Goal: Task Accomplishment & Management: Manage account settings

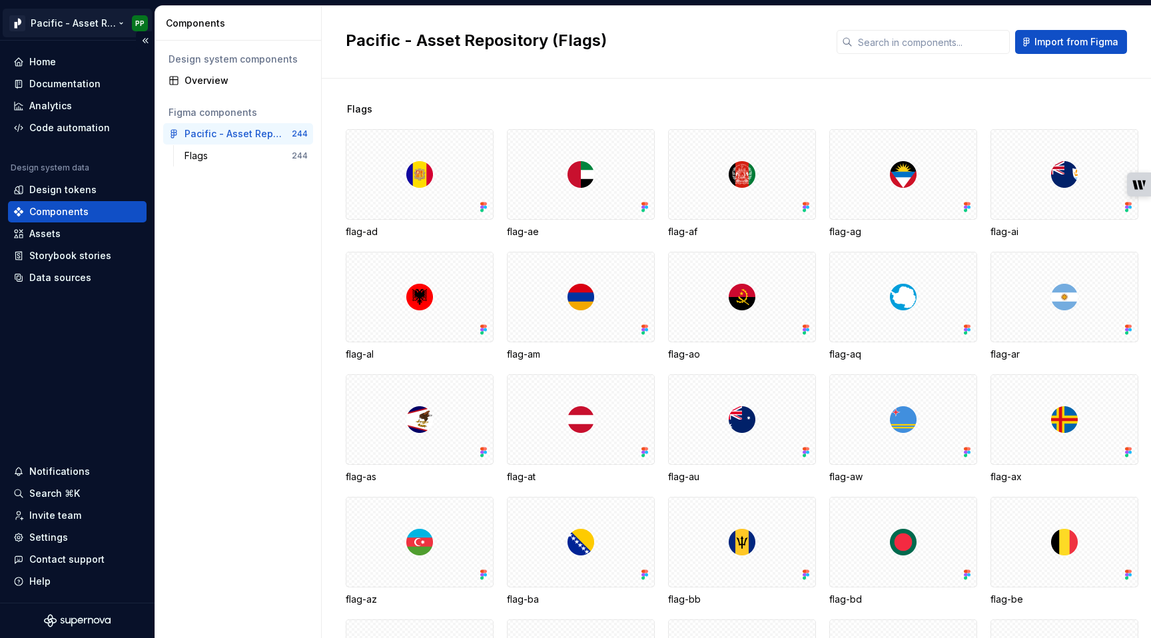
click at [112, 21] on html "Pacific - Asset Repository (Flags) PP Home Documentation Analytics Code automat…" at bounding box center [575, 319] width 1151 height 638
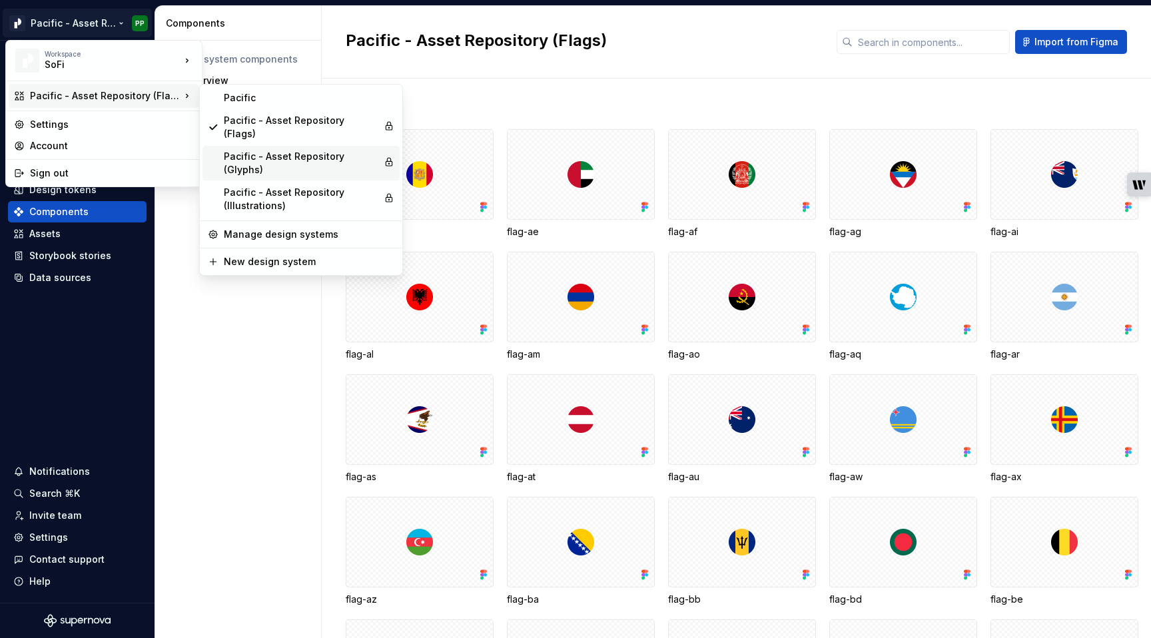
click at [280, 157] on div "Pacific - Asset Repository (Glyphs)" at bounding box center [301, 163] width 155 height 27
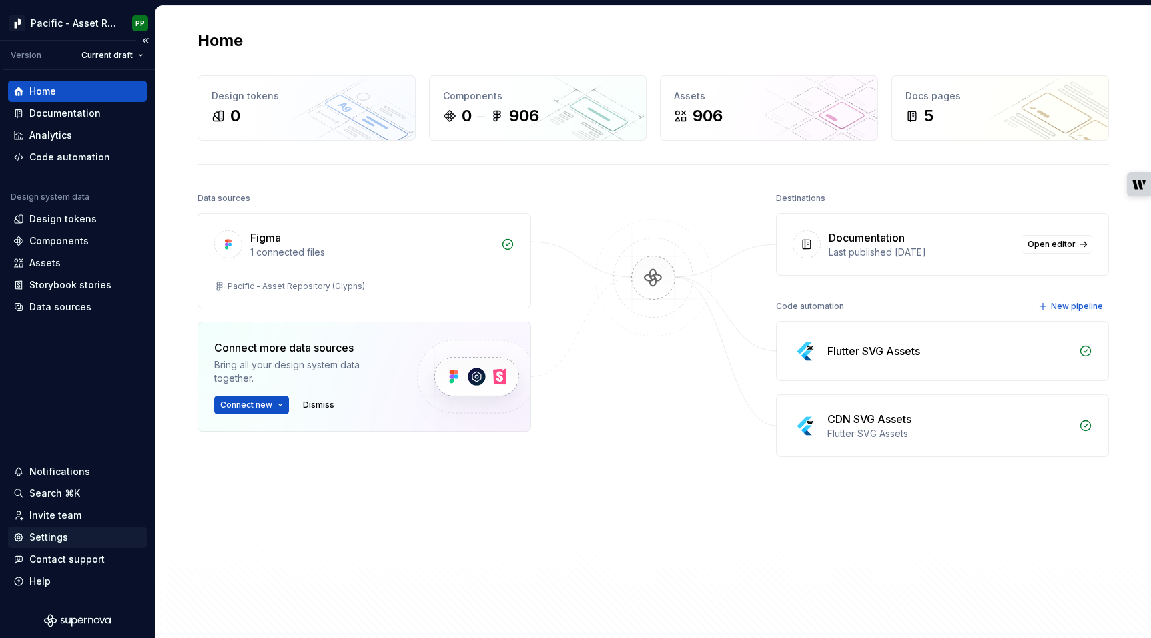
click at [67, 537] on div "Settings" at bounding box center [77, 537] width 128 height 13
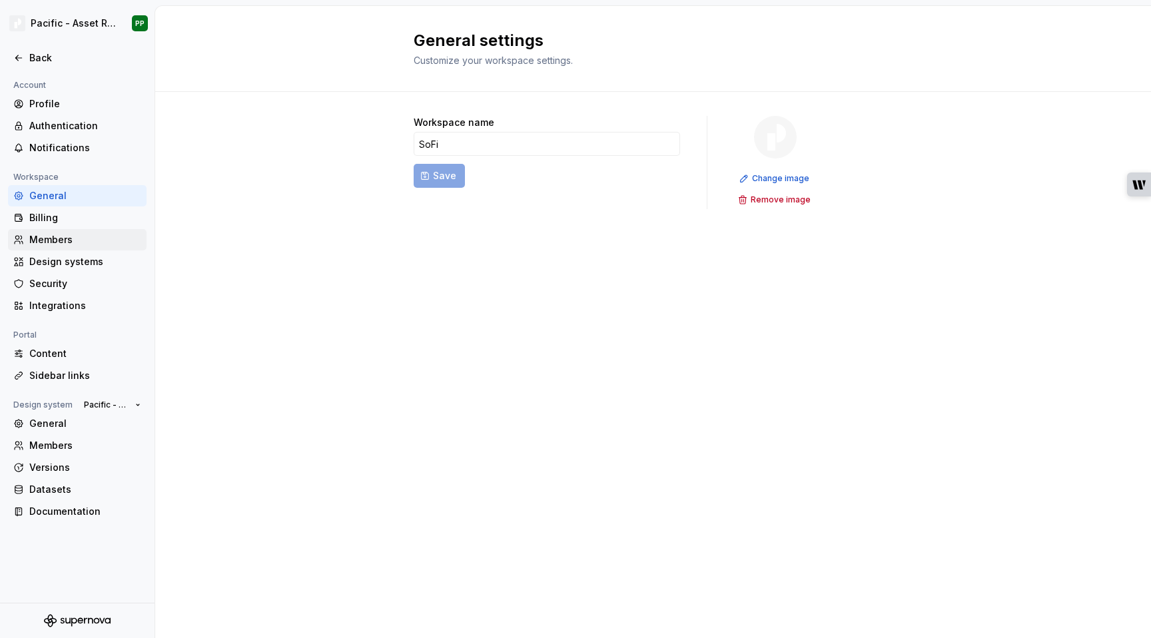
click at [61, 240] on div "Members" at bounding box center [85, 239] width 112 height 13
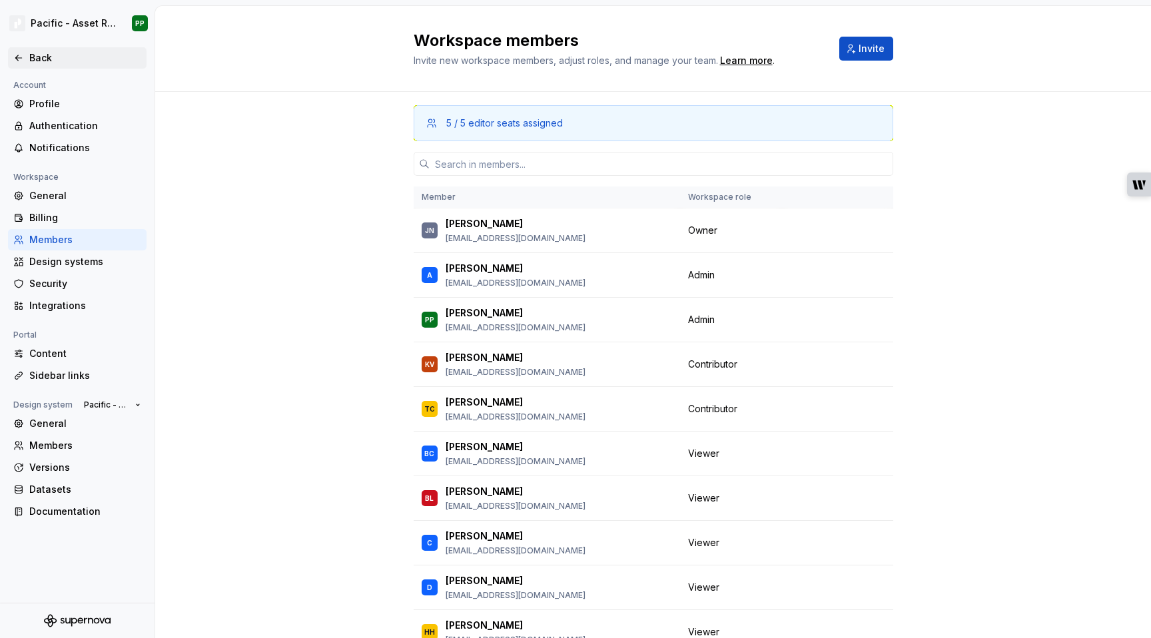
click at [31, 52] on div "Back" at bounding box center [85, 57] width 112 height 13
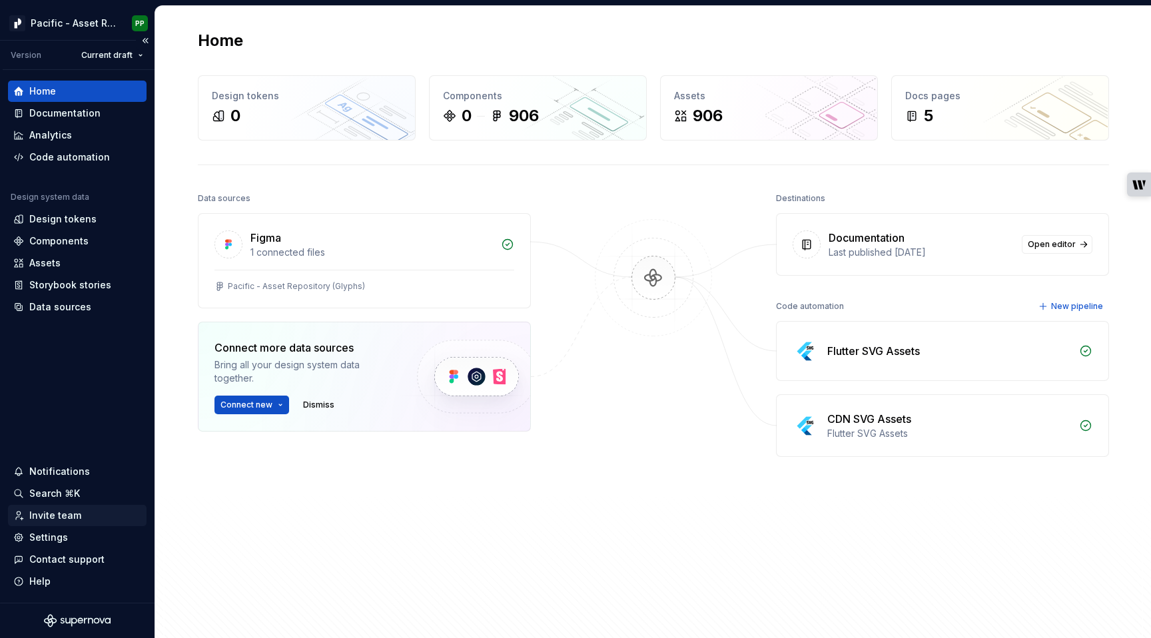
click at [70, 510] on div "Invite team" at bounding box center [55, 515] width 52 height 13
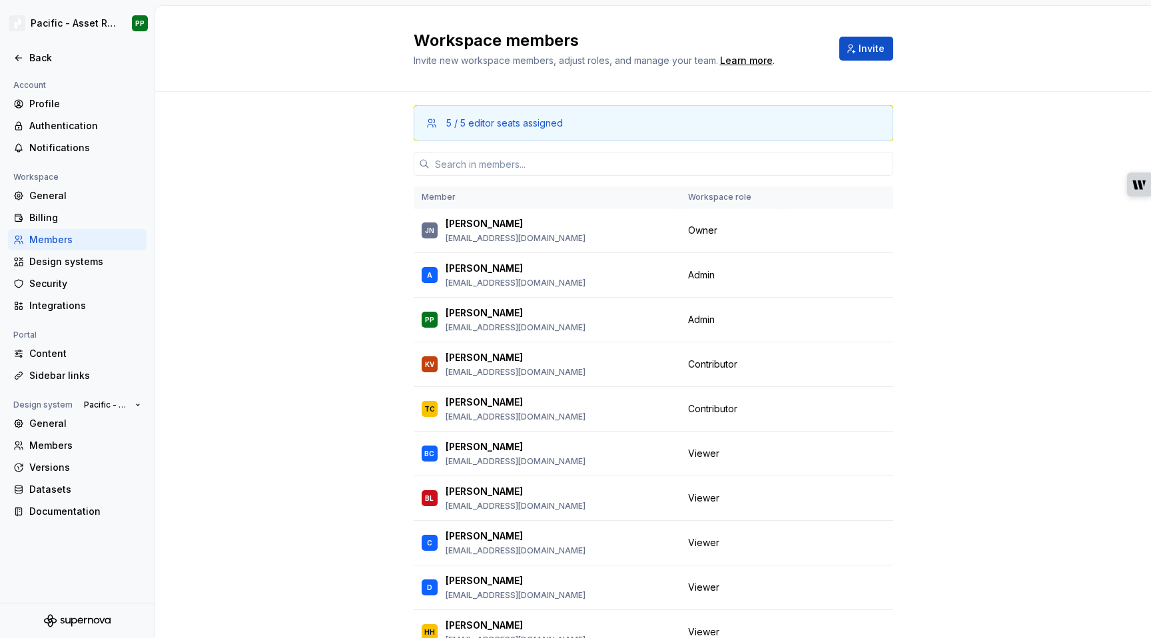
scroll to position [33, 0]
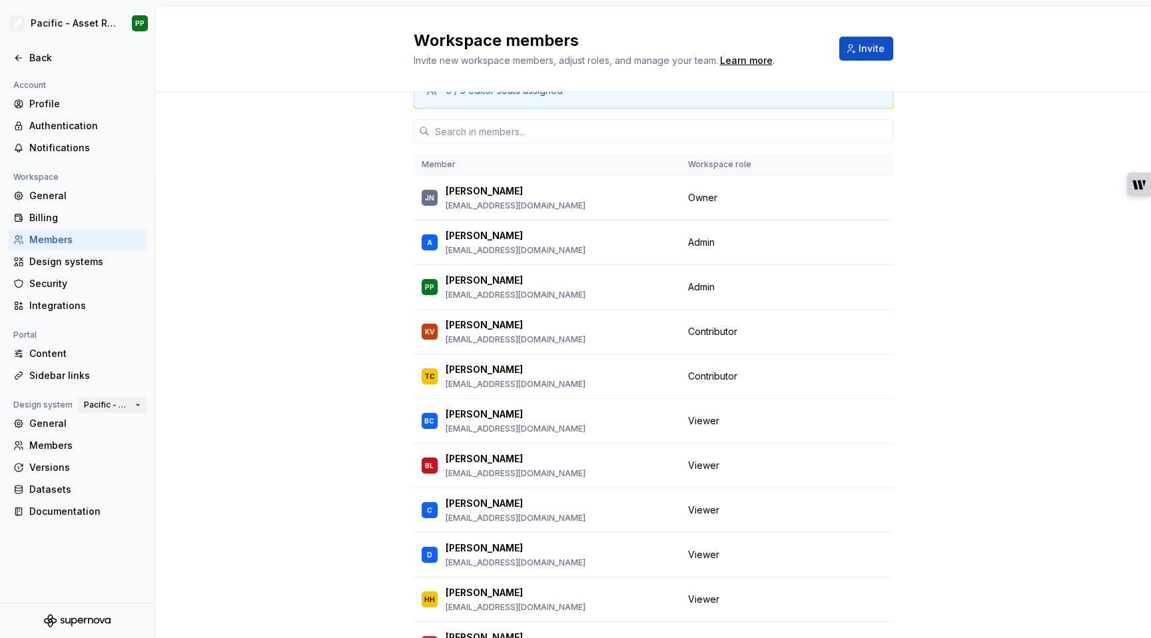
click at [140, 408] on button "Pacific - Asset Repository (Glyphs)" at bounding box center [112, 405] width 69 height 19
click at [57, 408] on div "Design system" at bounding box center [43, 405] width 70 height 16
click at [65, 446] on div "Members" at bounding box center [85, 445] width 112 height 13
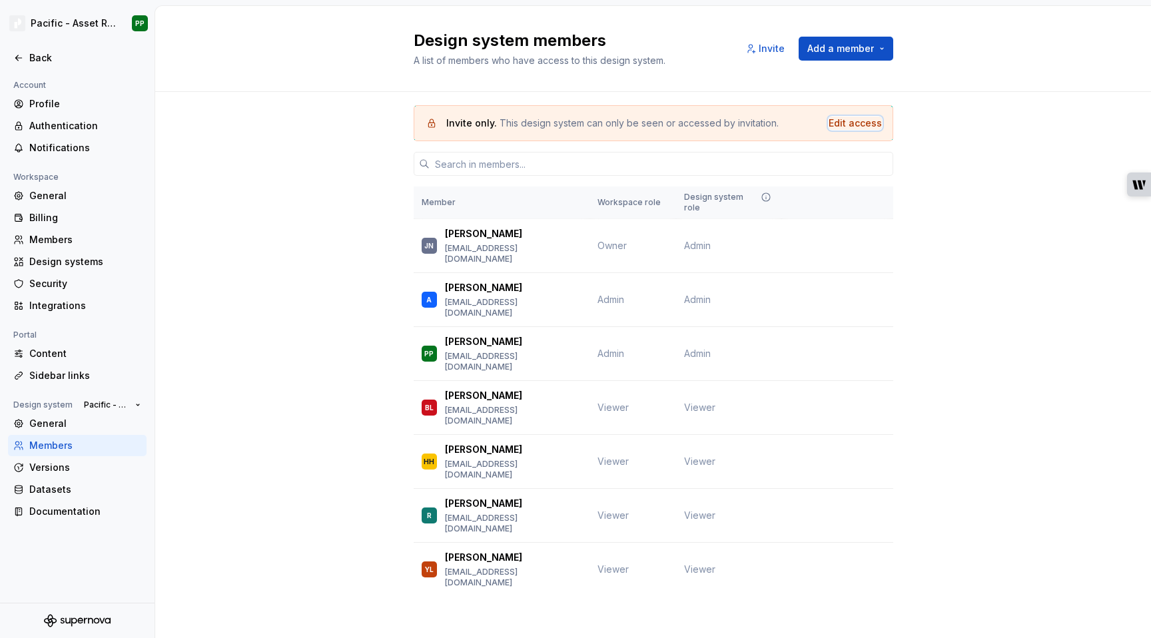
click at [858, 120] on div "Edit access" at bounding box center [854, 123] width 53 height 13
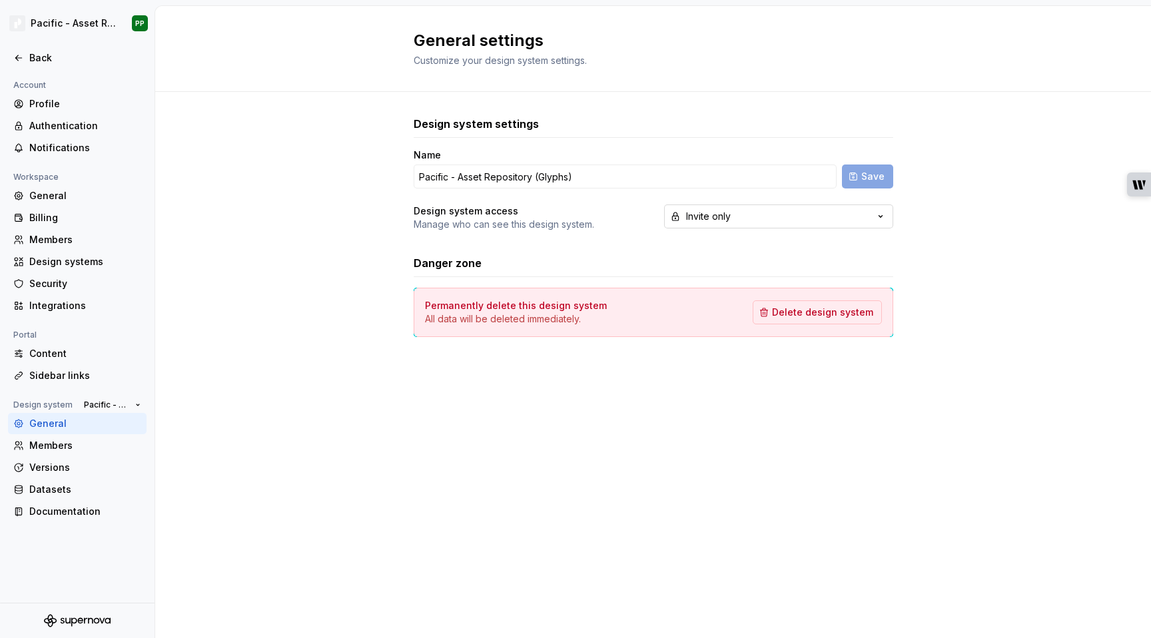
click at [733, 215] on button "Invite only" at bounding box center [778, 216] width 229 height 24
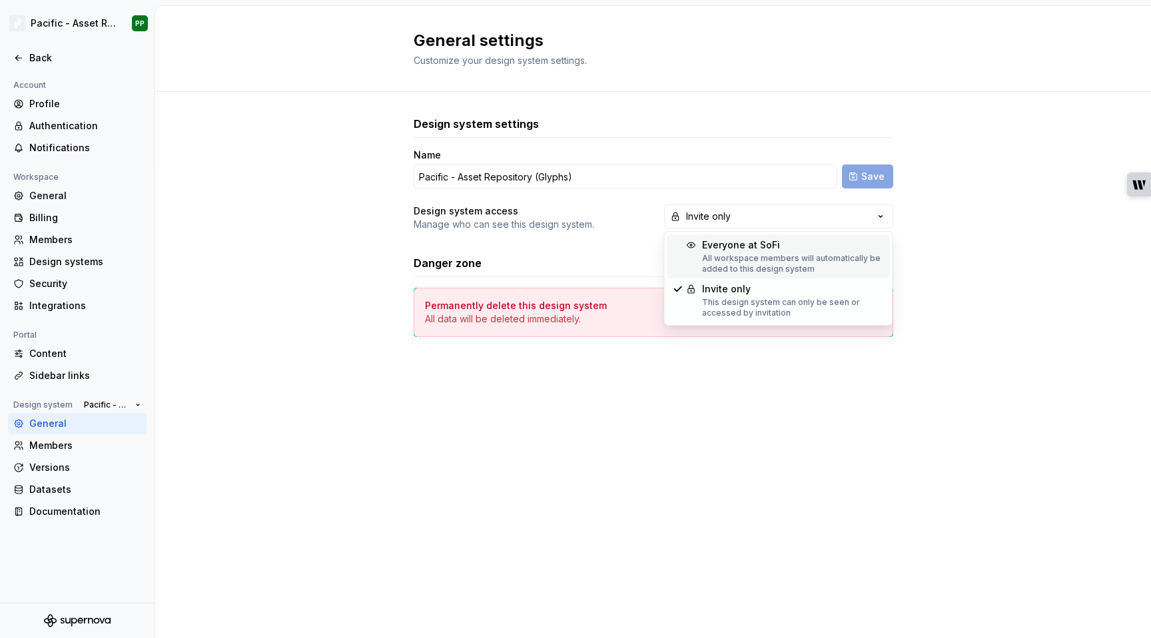
click at [1012, 224] on div "Design system settings Name Pacific - Asset Repository (Glyphs) Save Design sys…" at bounding box center [653, 240] width 996 height 296
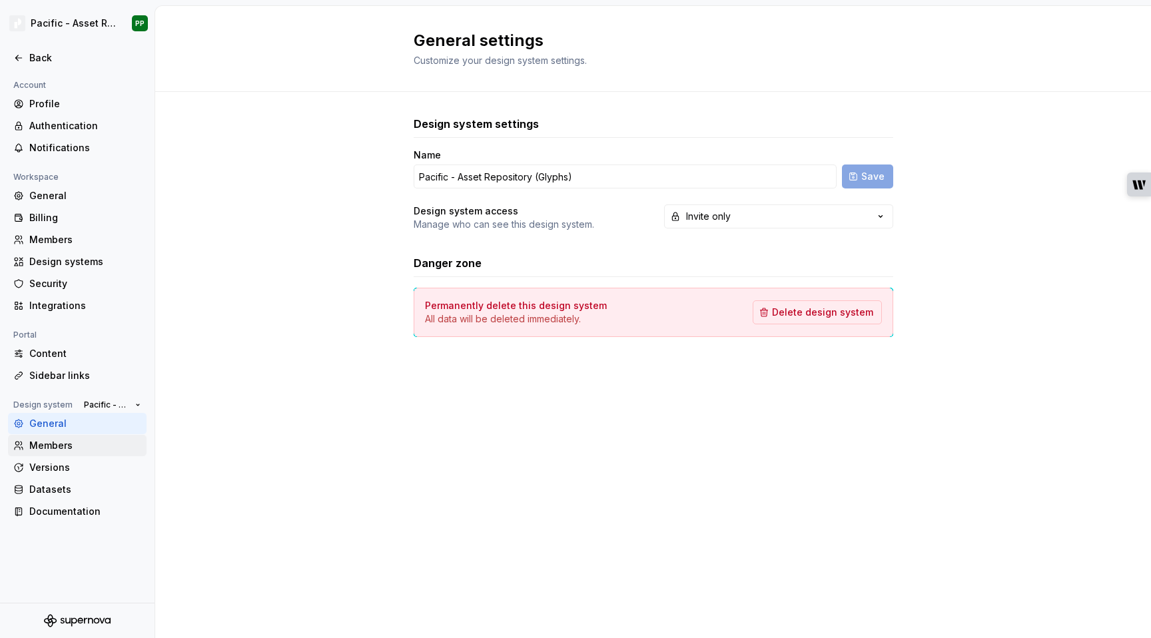
click at [69, 446] on div "Members" at bounding box center [85, 445] width 112 height 13
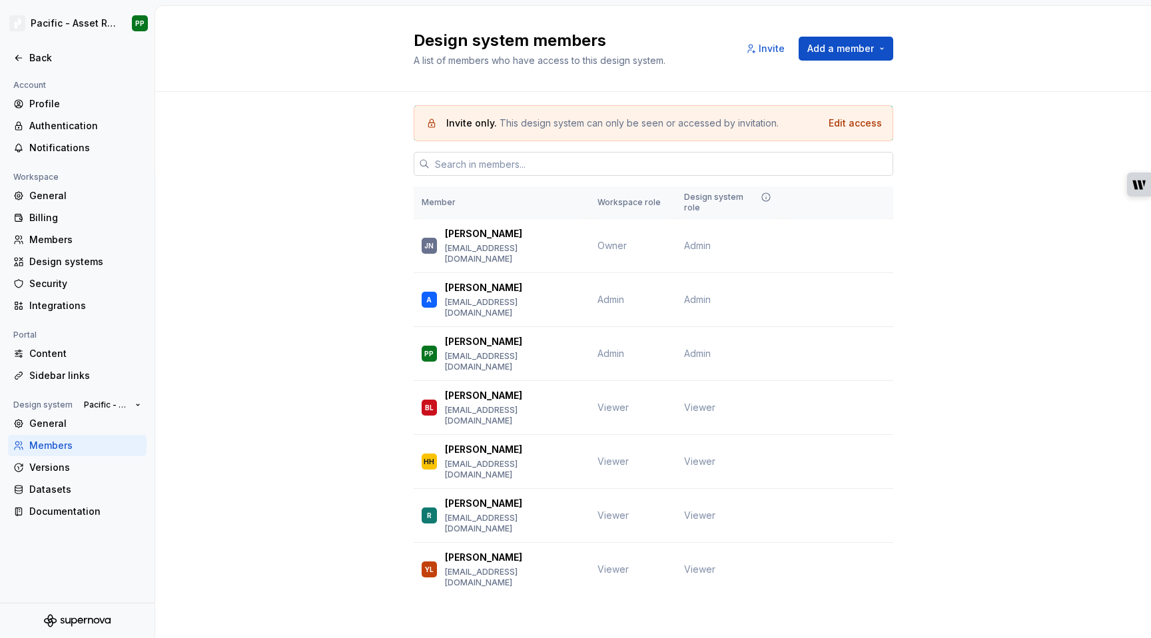
click at [713, 160] on input "text" at bounding box center [662, 164] width 464 height 24
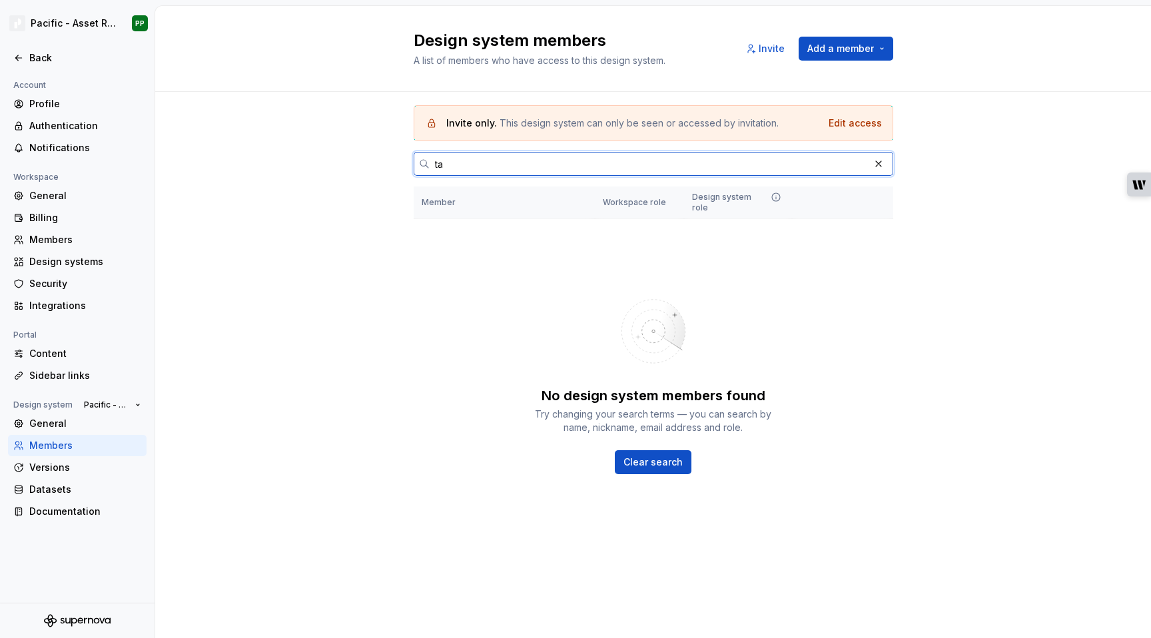
type input "tan"
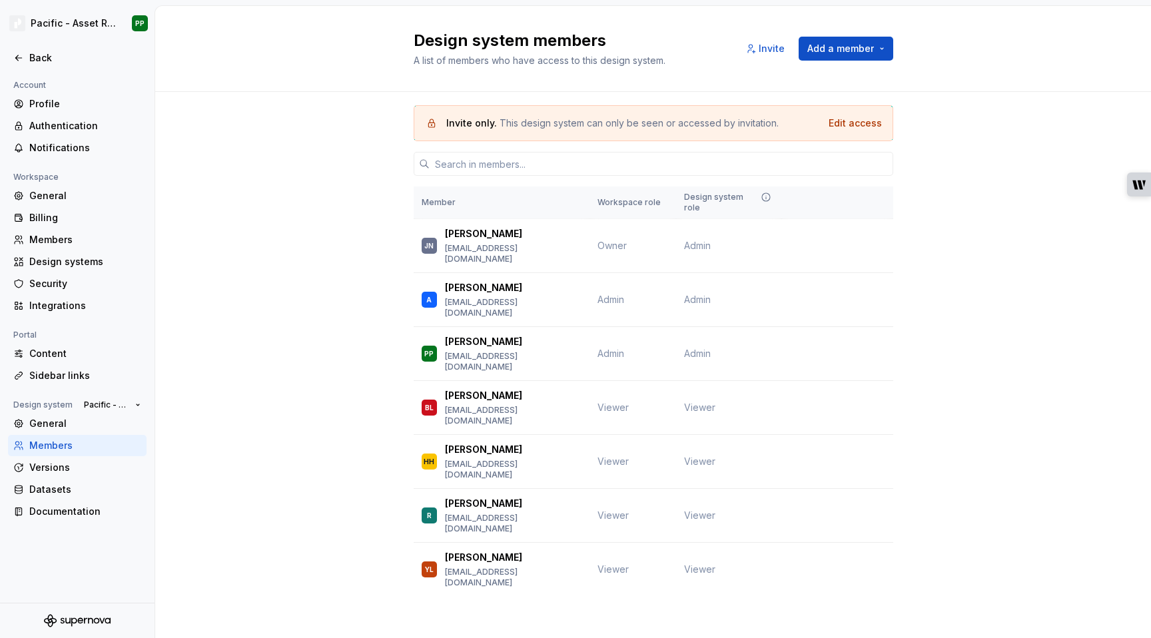
click at [303, 184] on div "Invite only. This design system can only be seen or accessed by invitation. Edi…" at bounding box center [653, 369] width 996 height 555
click at [861, 43] on span "Add a member" at bounding box center [840, 48] width 67 height 13
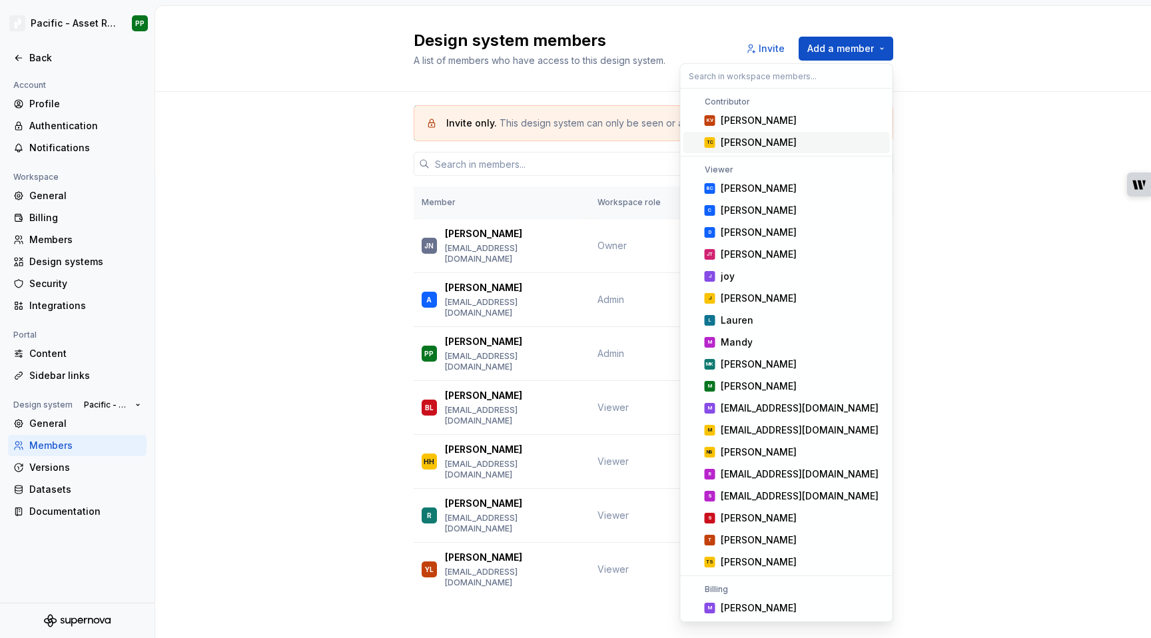
click at [779, 140] on div "[PERSON_NAME]" at bounding box center [803, 142] width 164 height 13
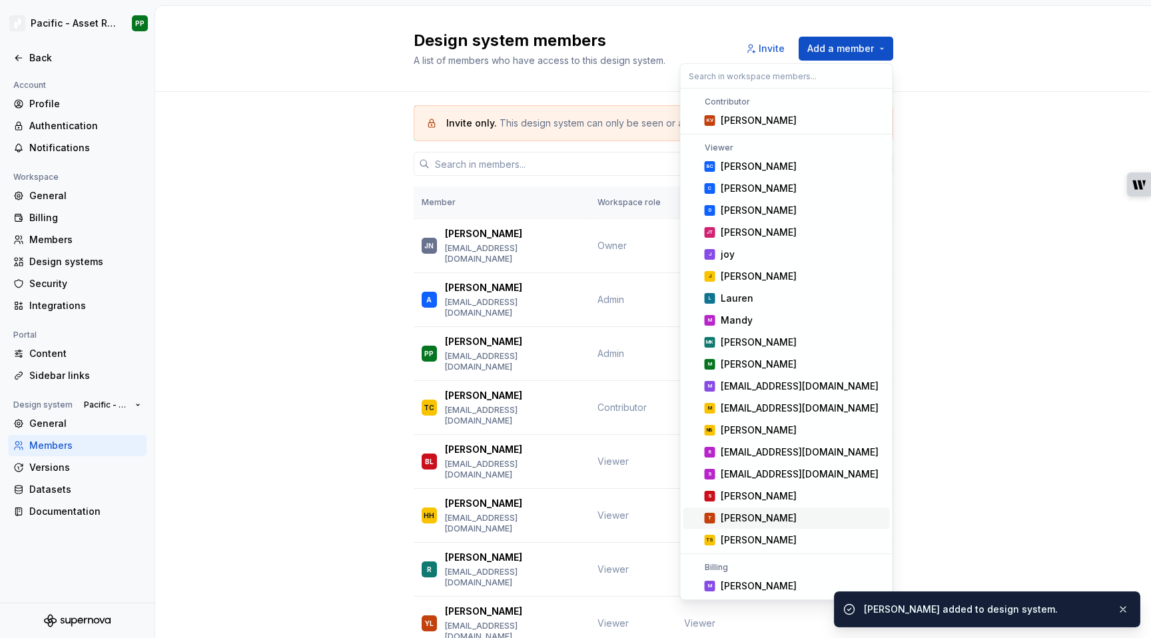
click at [312, 544] on div "Invite only. This design system can only be seen or accessed by invitation. Edi…" at bounding box center [653, 396] width 996 height 609
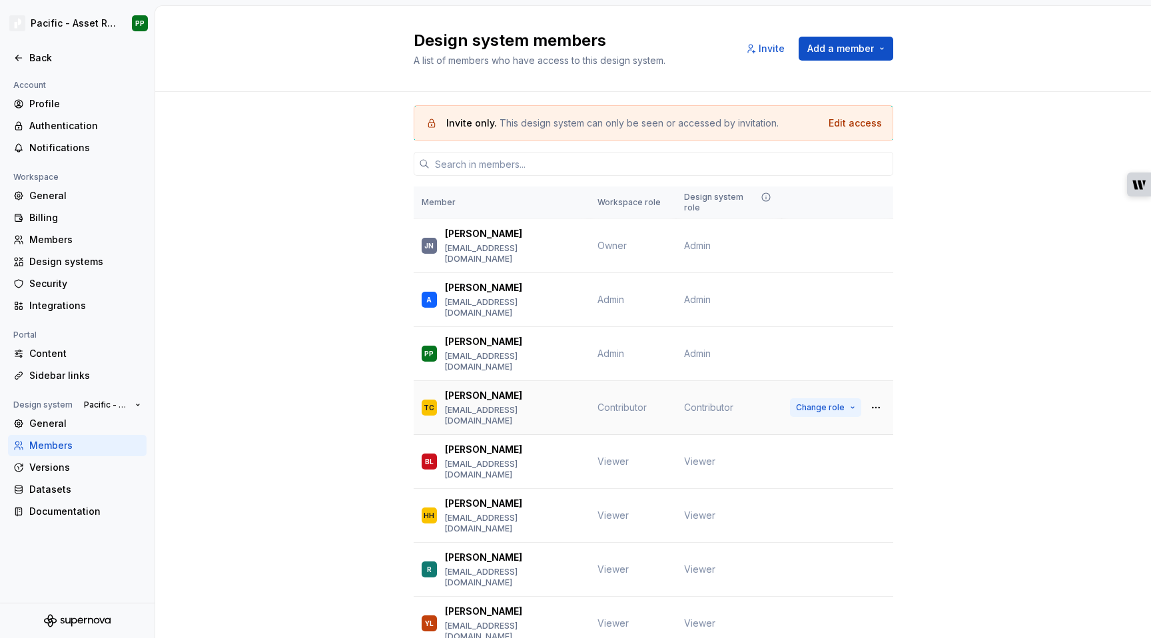
click at [842, 402] on span "Change role" at bounding box center [820, 407] width 49 height 11
click at [1006, 340] on div "Invite only. This design system can only be seen or accessed by invitation. Edi…" at bounding box center [653, 396] width 996 height 609
click at [285, 418] on div "Invite only. This design system can only be seen or accessed by invitation. Edi…" at bounding box center [653, 396] width 996 height 609
click at [77, 22] on html "Pacific - Asset Repository (Glyphs) PP Back Account Profile Authentication Noti…" at bounding box center [575, 319] width 1151 height 638
click at [89, 19] on html "Pacific - Asset Repository (Glyphs) PP Back Account Profile Authentication Noti…" at bounding box center [575, 319] width 1151 height 638
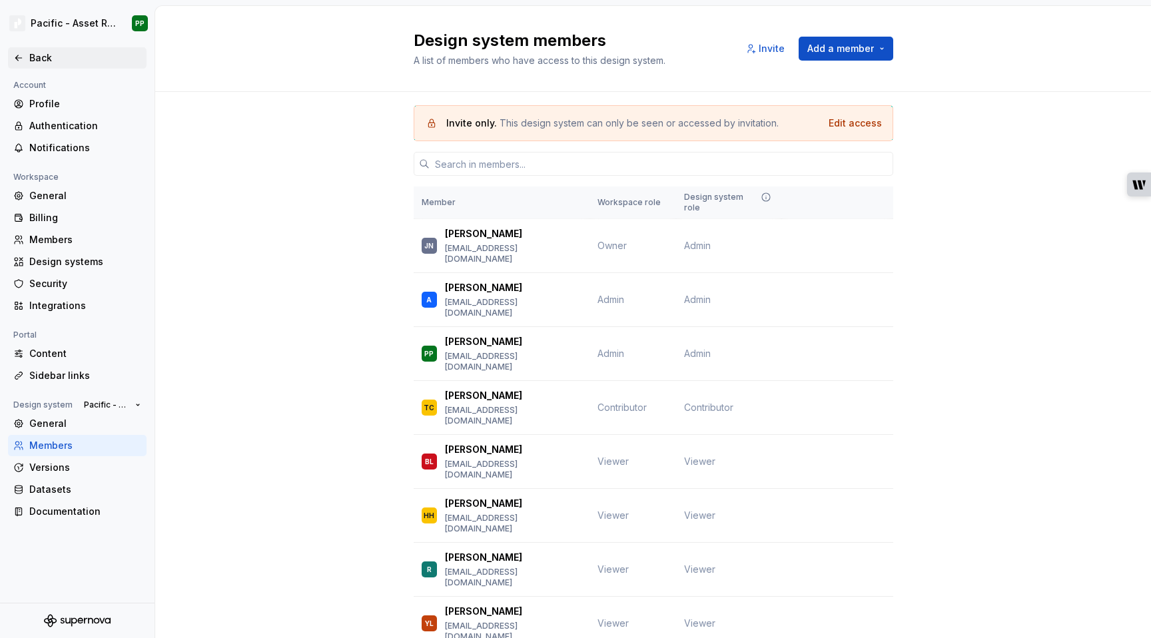
click at [48, 57] on div "Back" at bounding box center [85, 57] width 112 height 13
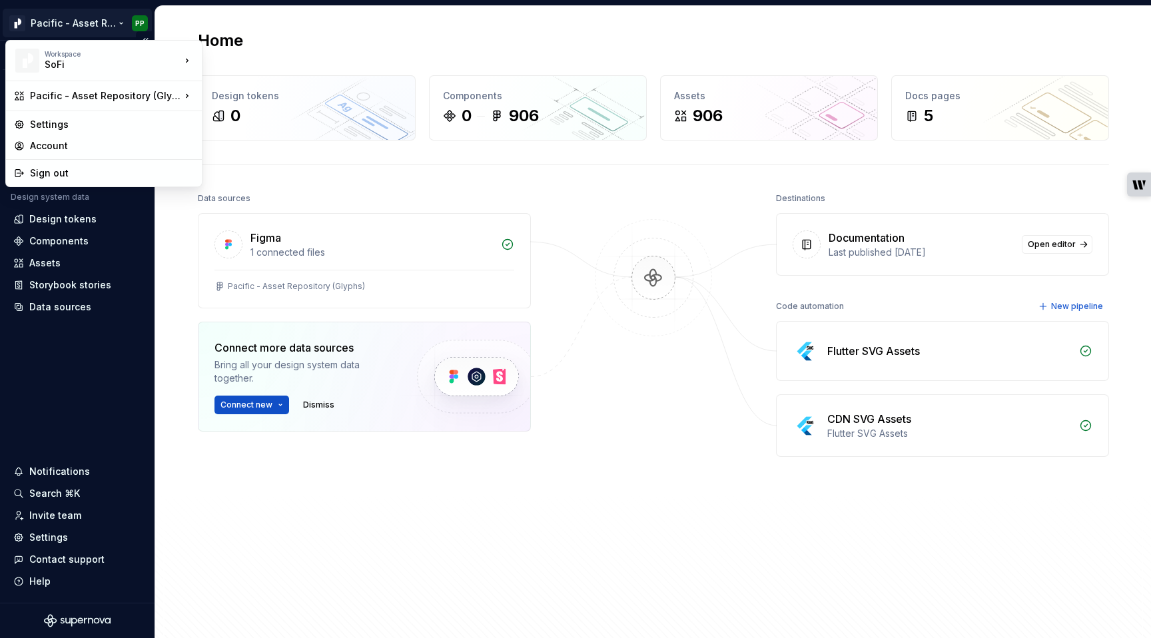
click at [91, 21] on html "Pacific - Asset Repository (Glyphs) PP Version Current draft Home Documentation…" at bounding box center [575, 319] width 1151 height 638
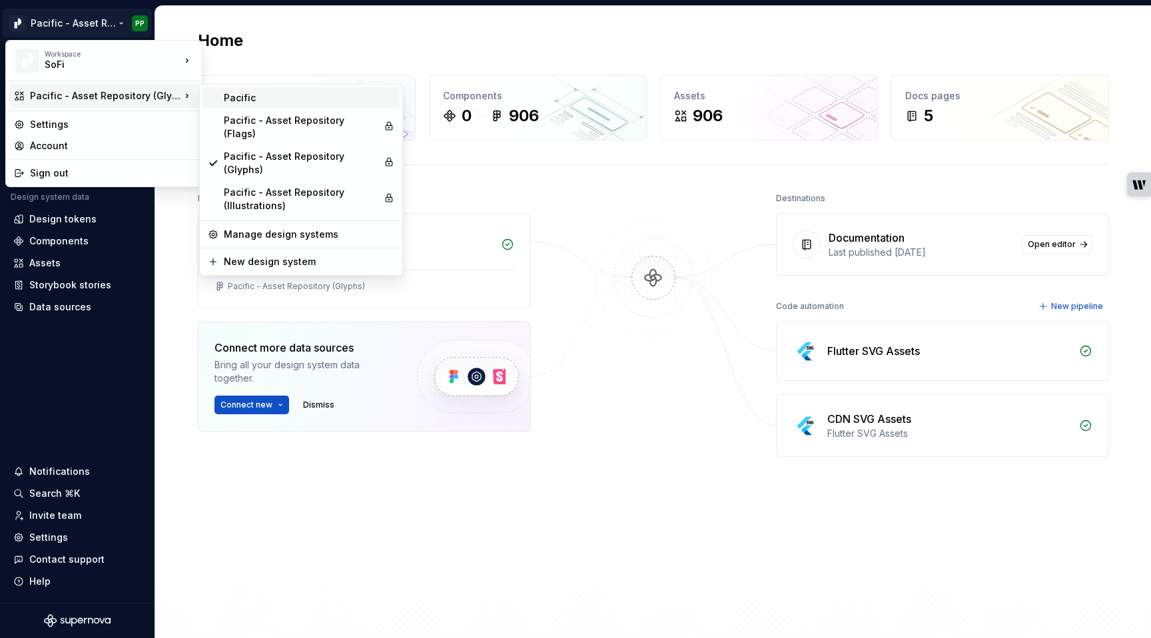
click at [242, 103] on div "Pacific" at bounding box center [309, 97] width 170 height 13
